Goal: Task Accomplishment & Management: Manage account settings

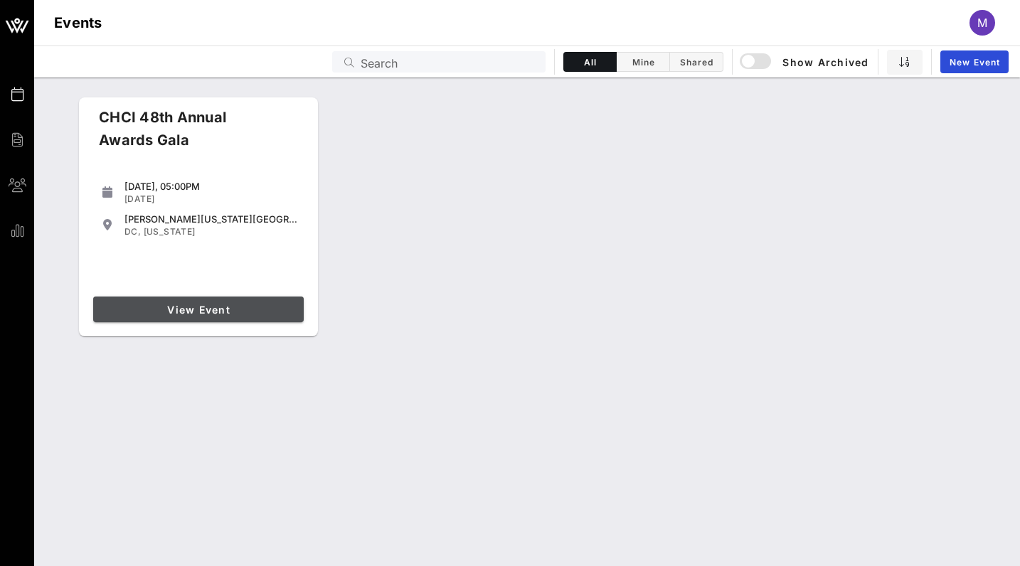
click at [209, 310] on span "View Event" at bounding box center [198, 310] width 199 height 12
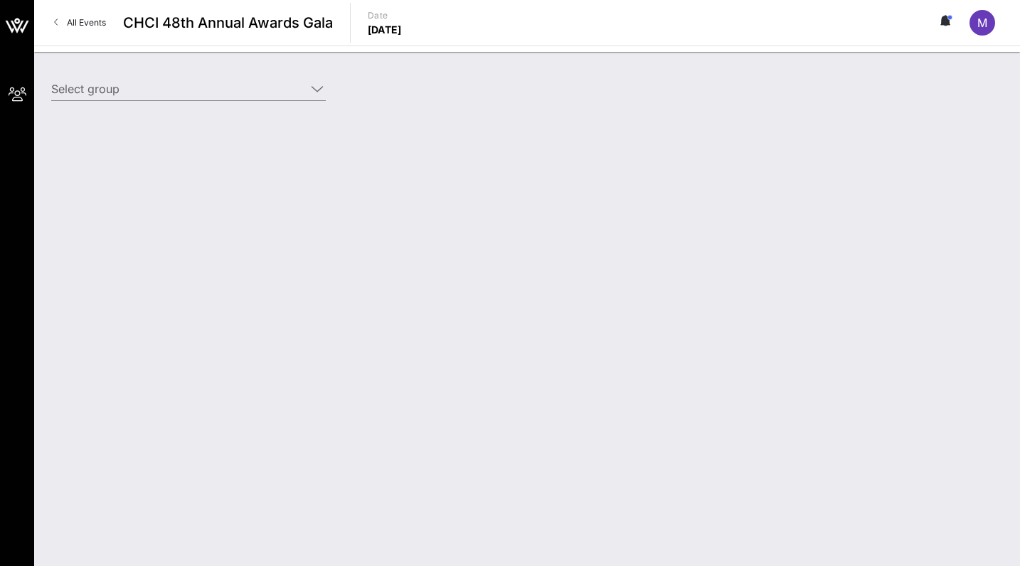
type input "Capital One Foundation (Capital One Foundation) [[PERSON_NAME], [PERSON_NAME][E…"
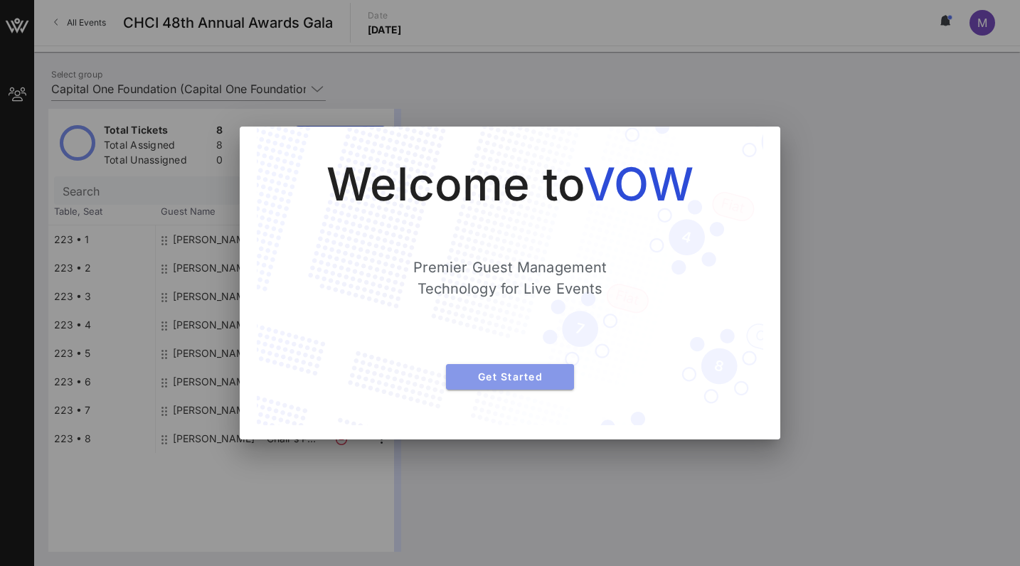
click at [482, 378] on span "Get Started" at bounding box center [509, 377] width 105 height 12
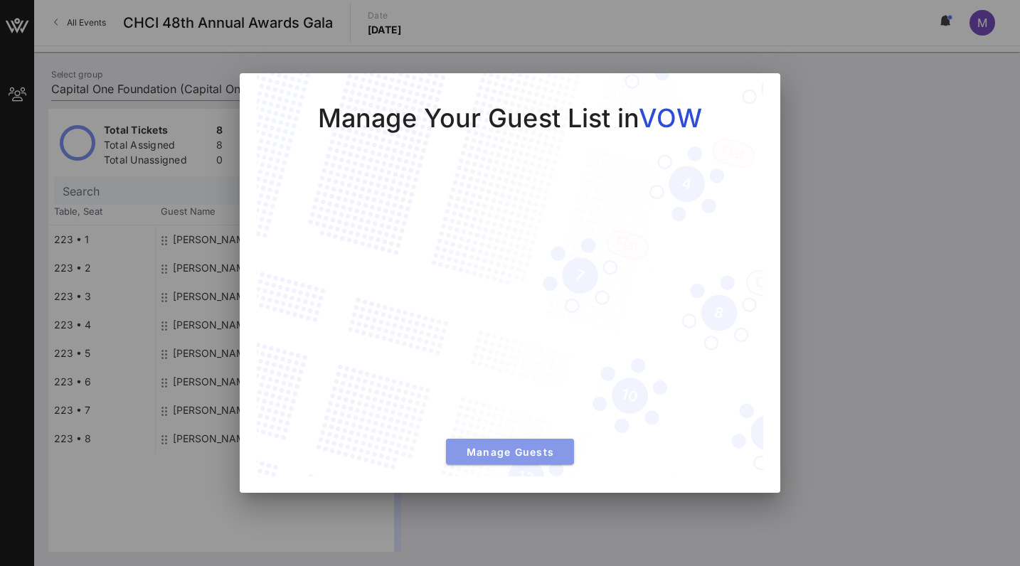
click at [476, 446] on span "Manage Guests" at bounding box center [509, 452] width 105 height 12
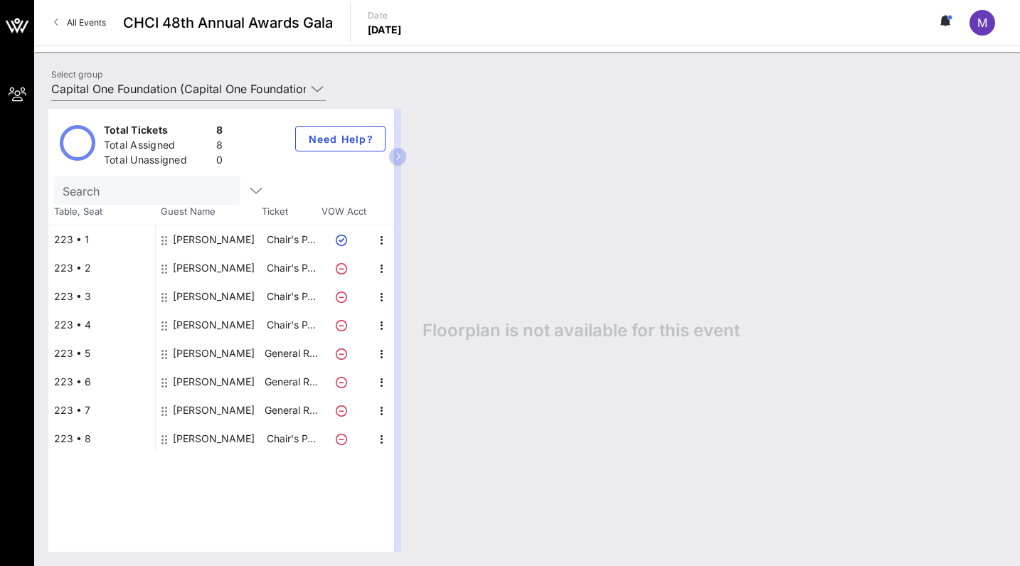
drag, startPoint x: 400, startPoint y: 157, endPoint x: 513, endPoint y: 161, distance: 113.2
click at [513, 161] on div "Total Tickets 8 Total Assigned 8 Total Unassigned 0 Need Help? Search Table, Se…" at bounding box center [527, 330] width 958 height 443
click at [203, 349] on div "[PERSON_NAME]" at bounding box center [214, 353] width 82 height 28
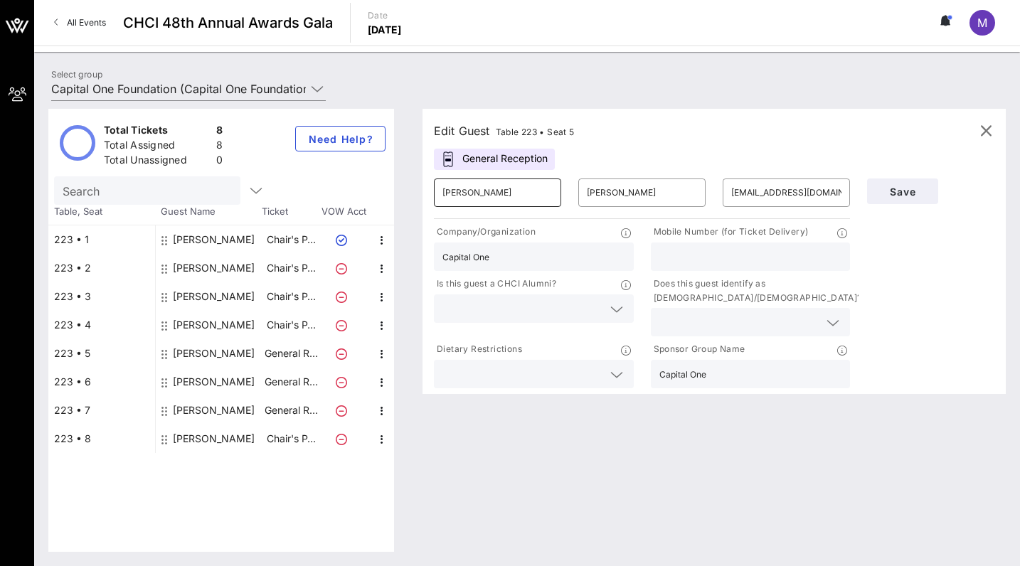
click at [467, 191] on input "[PERSON_NAME]" at bounding box center [497, 192] width 110 height 23
type input "[PERSON_NAME]"
click at [894, 188] on span "Save" at bounding box center [903, 192] width 48 height 12
click at [910, 189] on span "Save" at bounding box center [903, 192] width 48 height 12
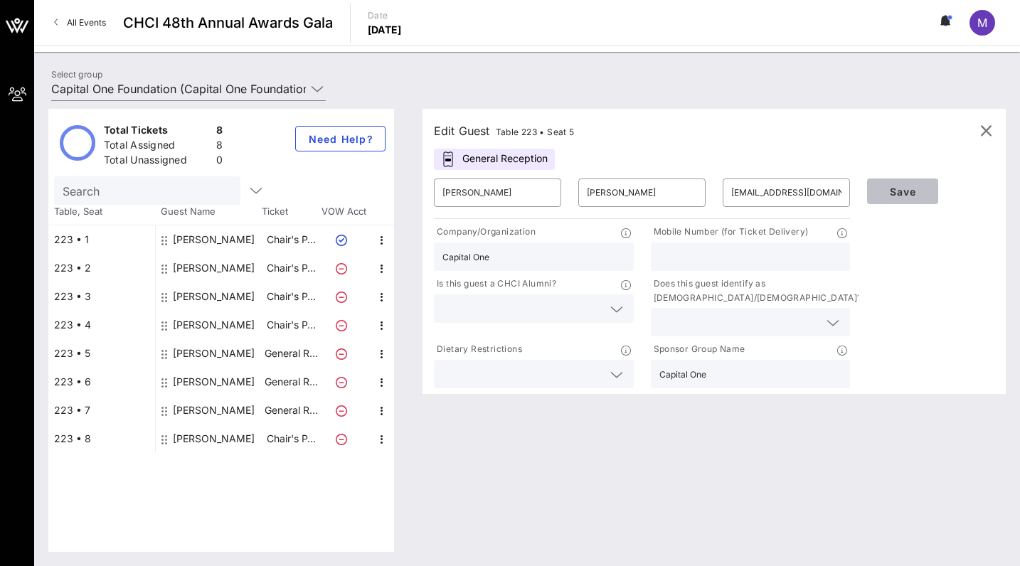
click at [909, 194] on span "Save" at bounding box center [903, 192] width 48 height 12
click at [989, 132] on icon "button" at bounding box center [985, 130] width 17 height 17
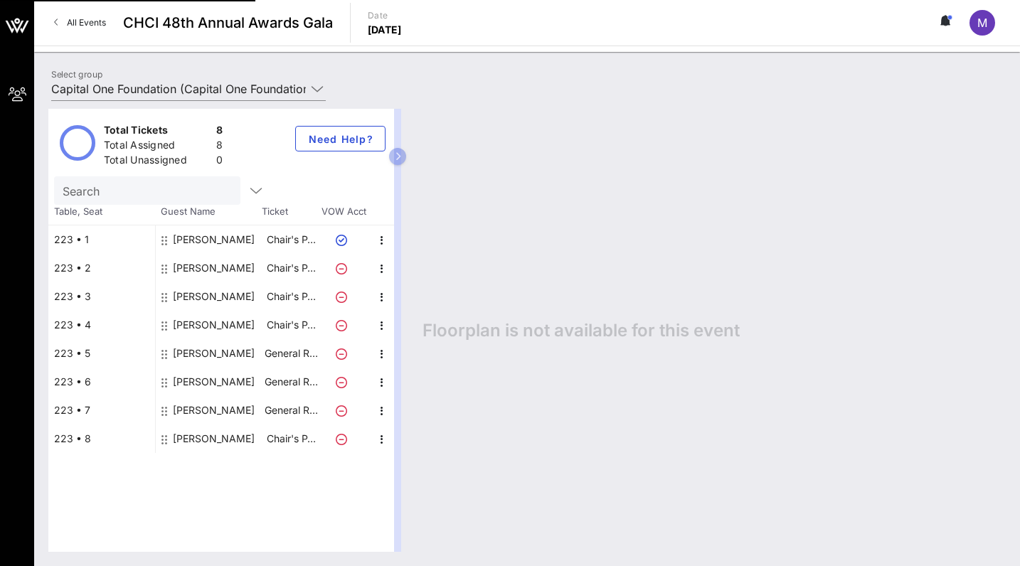
click at [199, 349] on div "[PERSON_NAME]" at bounding box center [214, 353] width 82 height 28
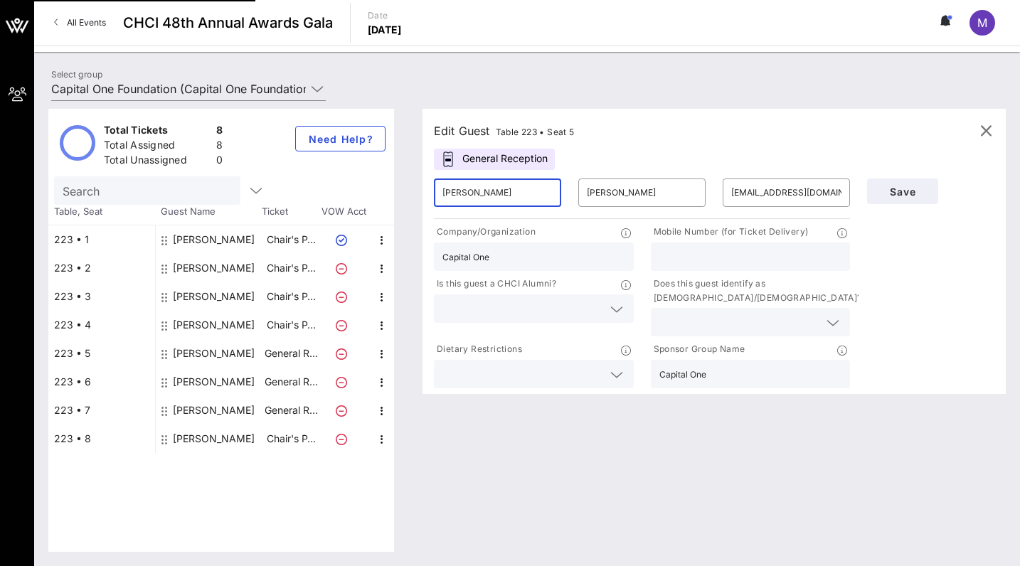
click at [468, 195] on input "[PERSON_NAME]" at bounding box center [497, 192] width 110 height 23
type input "[PERSON_NAME]"
click at [894, 172] on div "Save" at bounding box center [931, 191] width 144 height 43
click at [892, 184] on button "Save" at bounding box center [902, 192] width 71 height 26
click at [905, 191] on span "Save" at bounding box center [903, 192] width 48 height 12
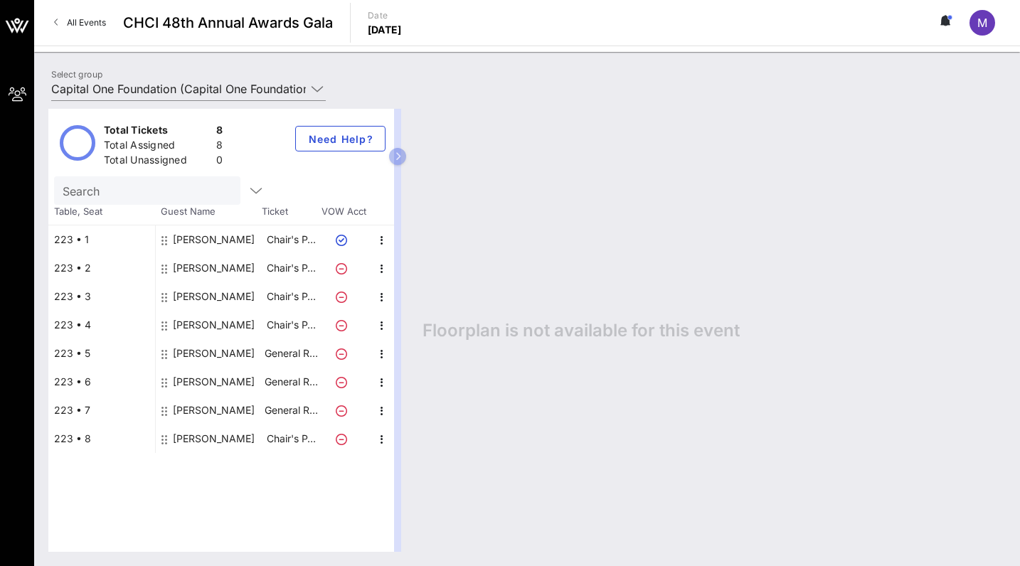
click at [196, 342] on div "[PERSON_NAME]" at bounding box center [214, 353] width 82 height 28
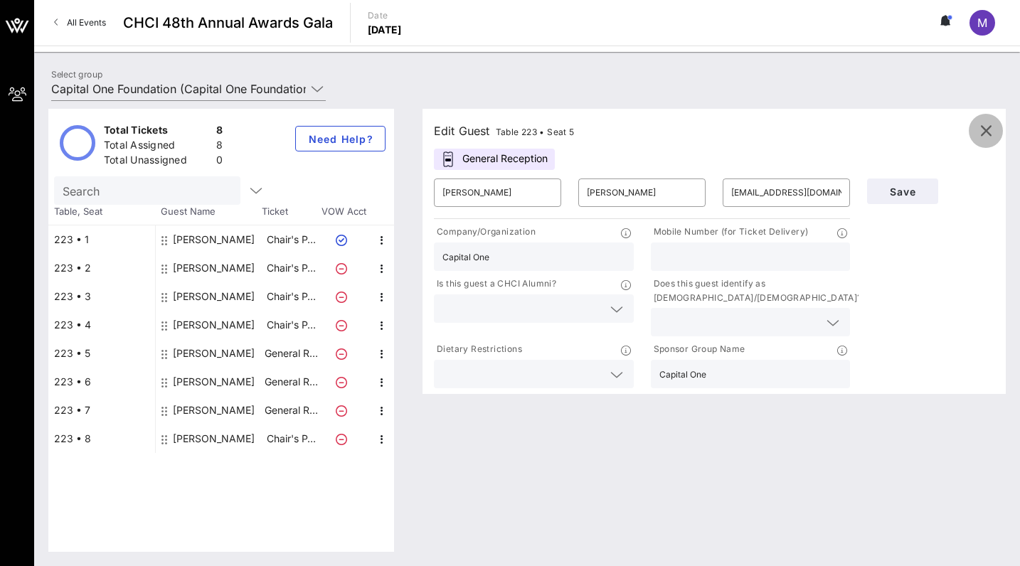
click at [990, 128] on icon "button" at bounding box center [985, 130] width 17 height 17
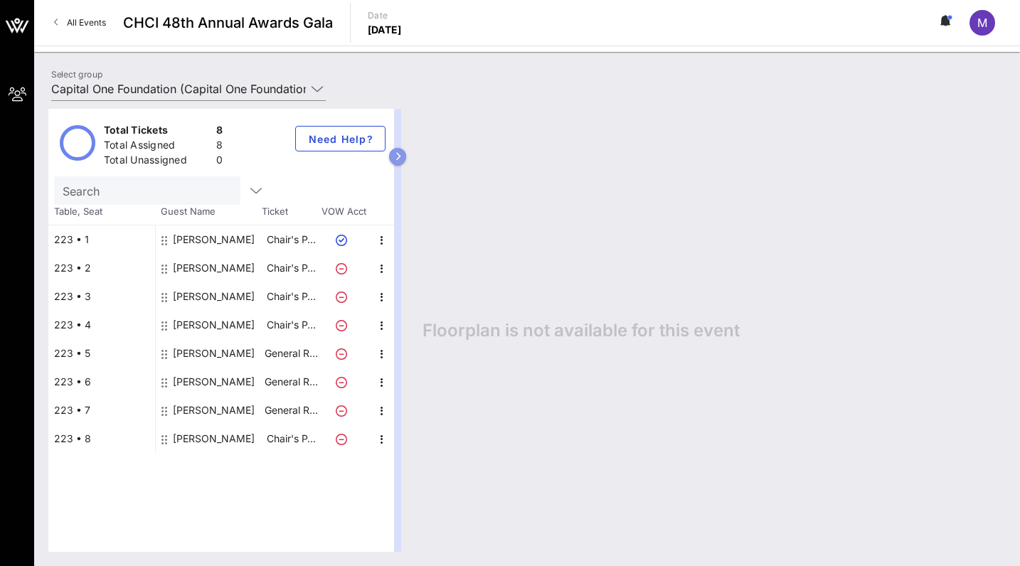
click at [401, 152] on button "button" at bounding box center [397, 156] width 17 height 17
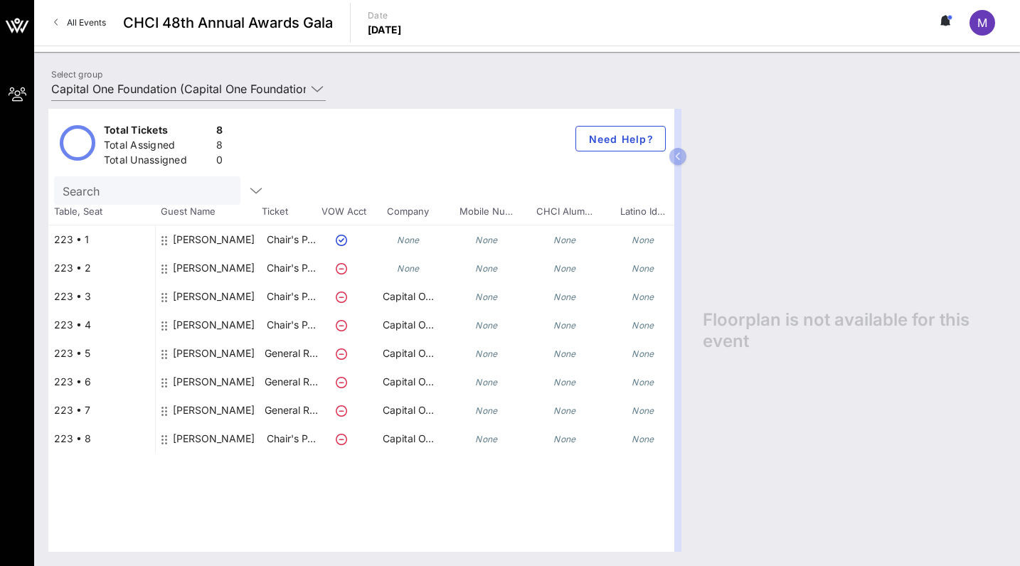
click at [217, 237] on div "[PERSON_NAME]" at bounding box center [214, 240] width 82 height 28
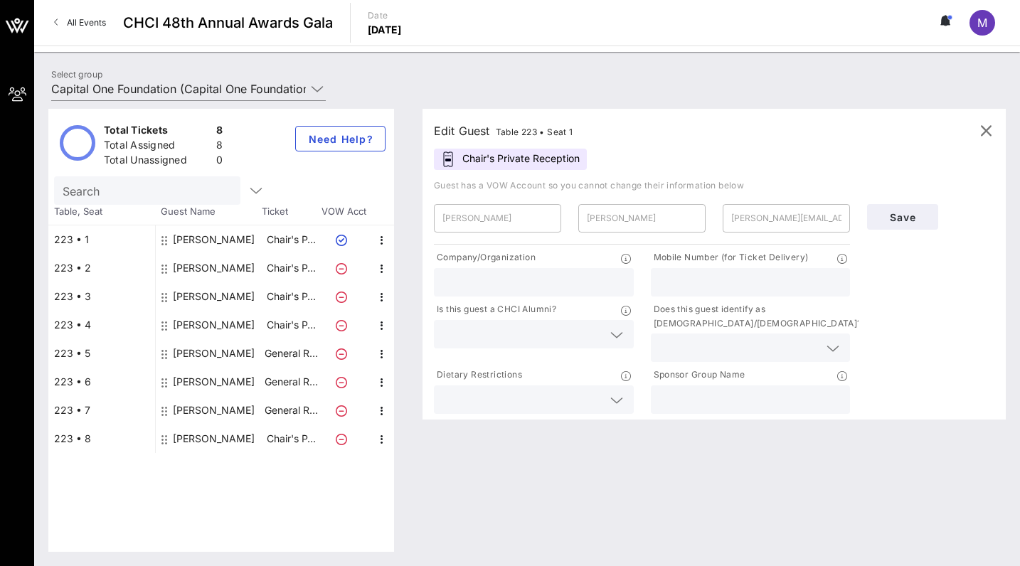
click at [500, 275] on input "text" at bounding box center [533, 282] width 183 height 18
type input "Capital One"
click at [910, 209] on button "Save" at bounding box center [902, 217] width 71 height 26
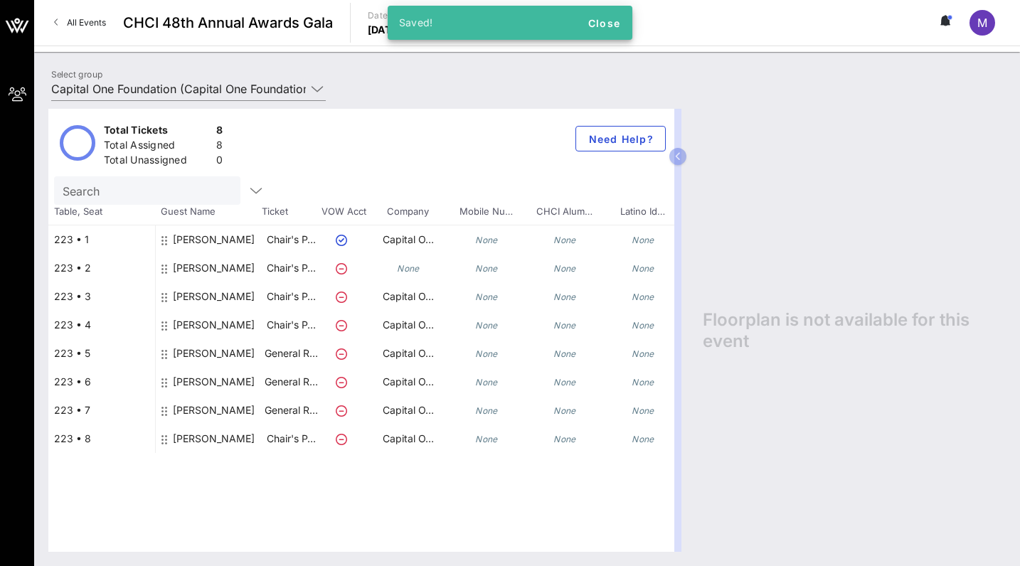
click at [410, 270] on icon "None" at bounding box center [408, 268] width 23 height 11
click at [218, 261] on div "[PERSON_NAME]" at bounding box center [214, 268] width 82 height 28
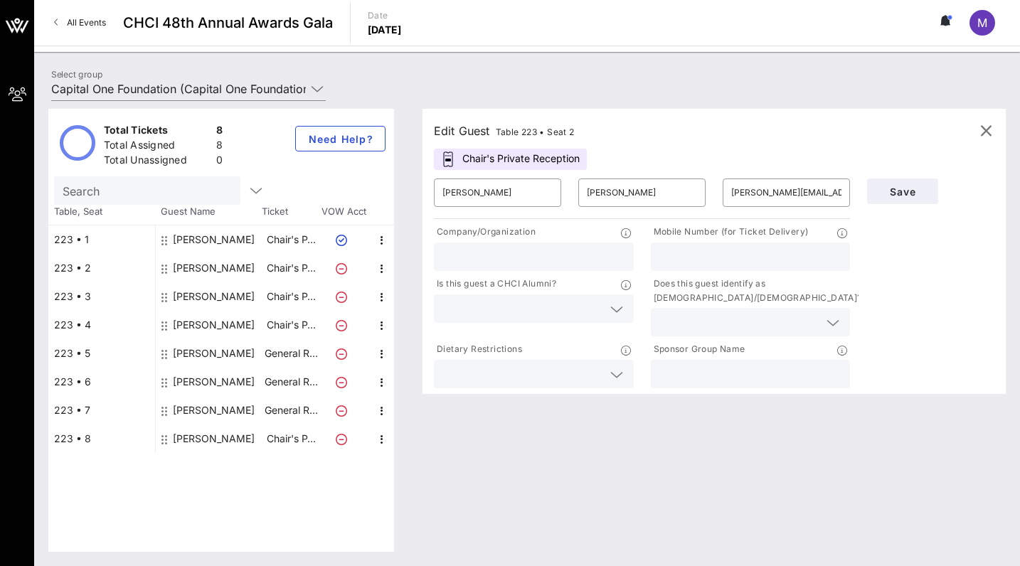
click at [550, 254] on input "text" at bounding box center [533, 257] width 183 height 18
type input "Capital One"
click at [926, 179] on button "Save" at bounding box center [902, 192] width 71 height 26
